Goal: Task Accomplishment & Management: Manage account settings

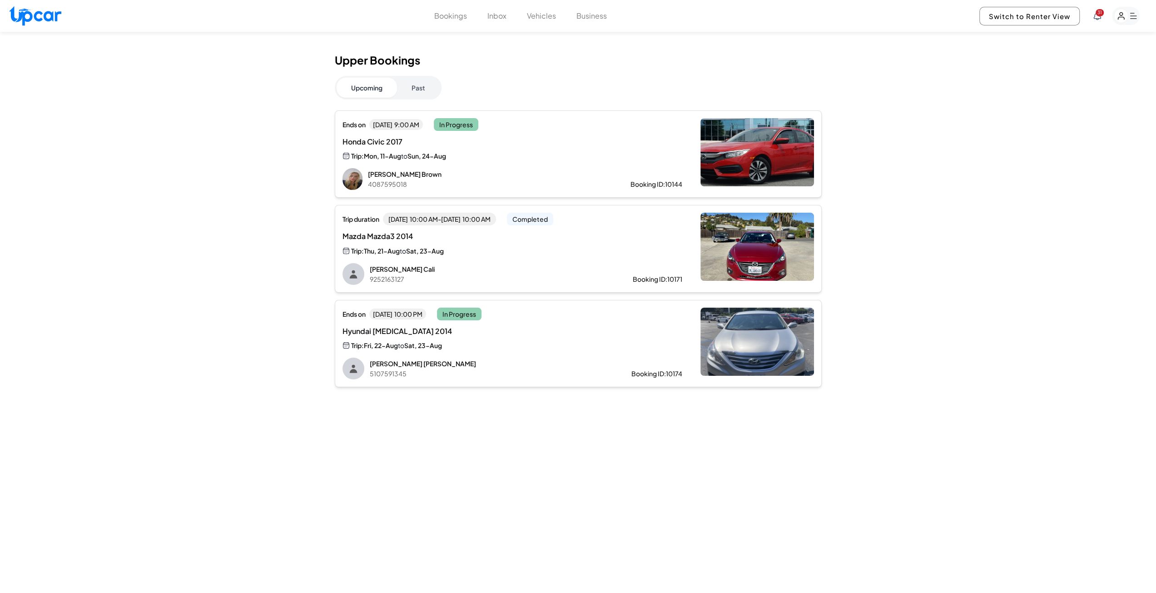
click at [543, 17] on button "Vehicles" at bounding box center [541, 15] width 29 height 11
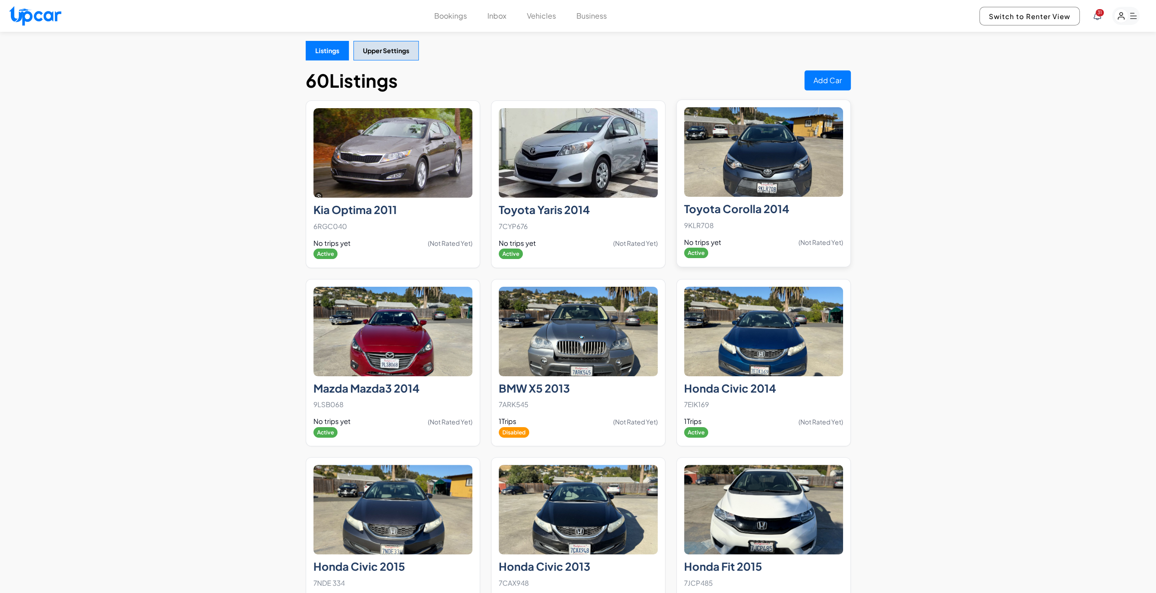
click at [768, 167] on img at bounding box center [763, 151] width 159 height 89
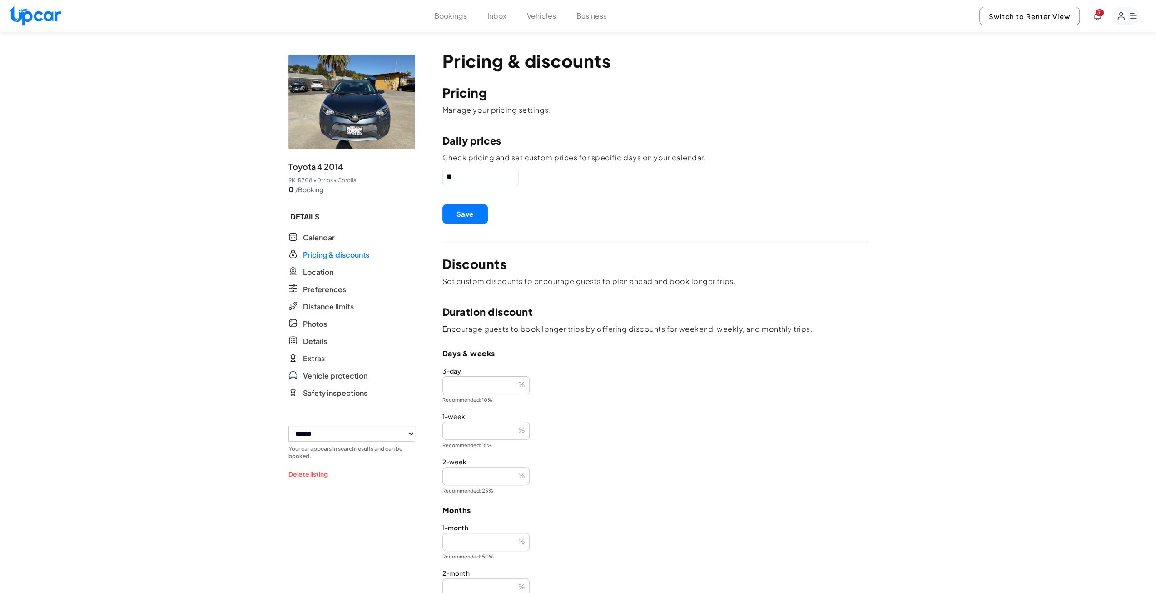
click at [452, 15] on button "Bookings" at bounding box center [450, 15] width 33 height 11
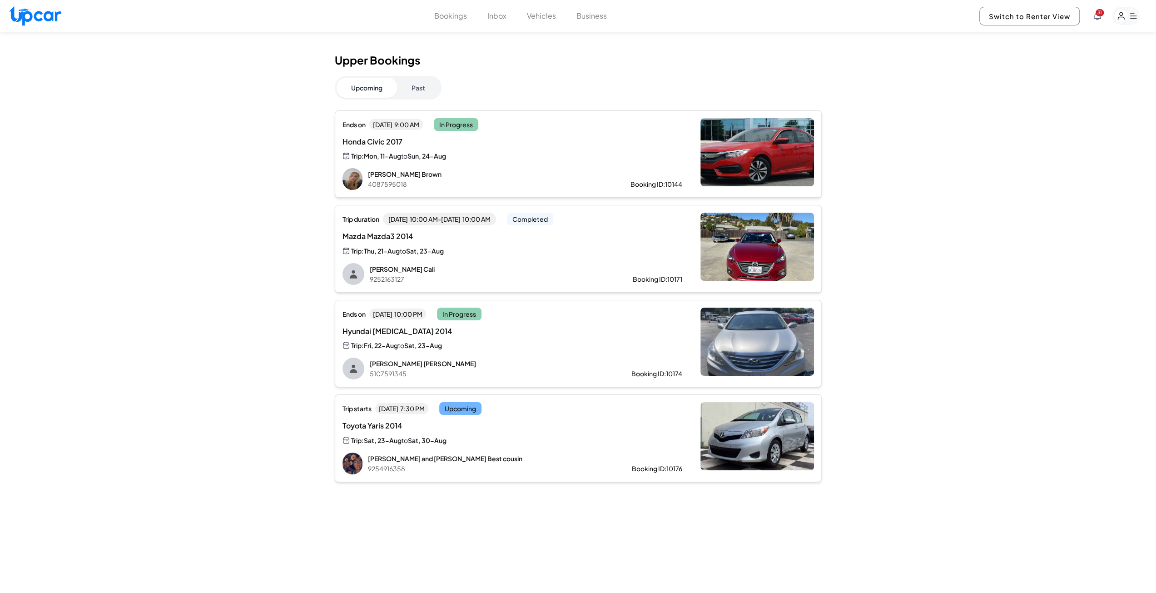
click at [444, 11] on button "Bookings" at bounding box center [450, 15] width 33 height 11
click at [448, 15] on button "Bookings" at bounding box center [450, 15] width 33 height 11
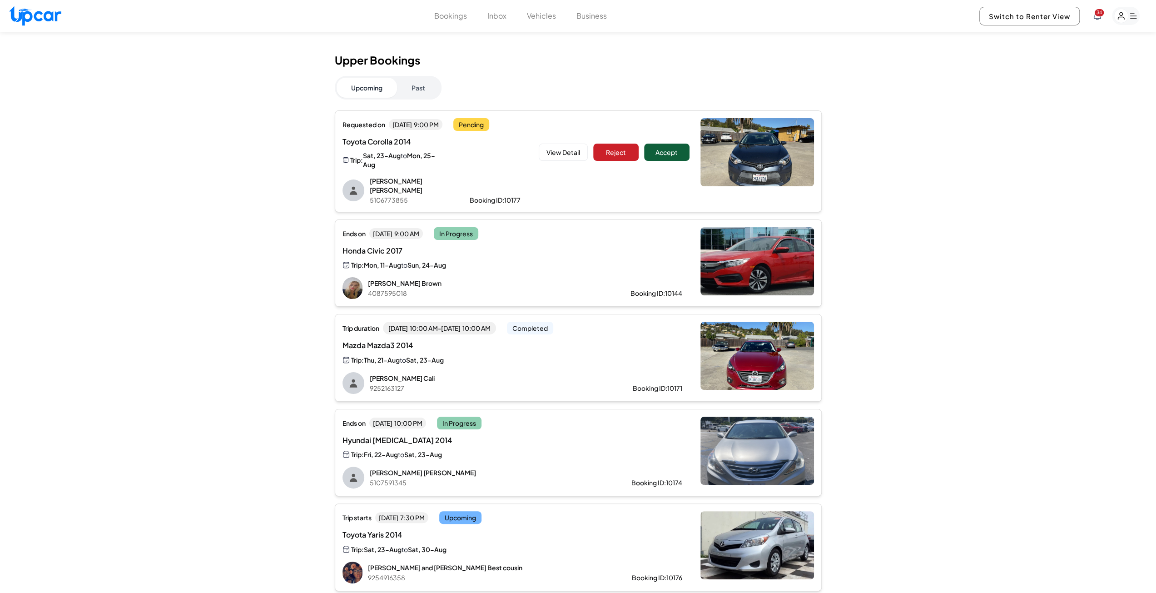
click at [681, 159] on button "Accept" at bounding box center [666, 152] width 45 height 17
